Goal: Information Seeking & Learning: Learn about a topic

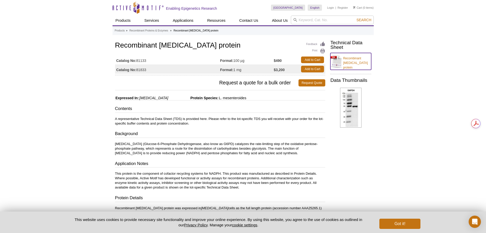
click at [357, 58] on link "Recombinant [MEDICAL_DATA] protein" at bounding box center [351, 61] width 41 height 17
click at [357, 59] on link "Recombinant [MEDICAL_DATA] protein" at bounding box center [351, 61] width 41 height 17
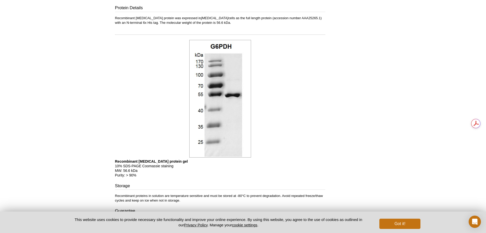
scroll to position [173, 0]
